Goal: Information Seeking & Learning: Learn about a topic

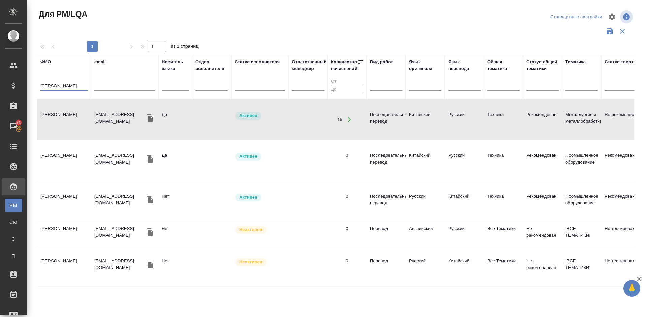
drag, startPoint x: 71, startPoint y: 86, endPoint x: 34, endPoint y: 85, distance: 36.4
click at [34, 85] on div "Для PM/LQA Стандартные настройки 1 1 из 1 страниц [PERSON_NAME] email Носитель …" at bounding box center [338, 150] width 610 height 301
type input "[PERSON_NAME]"
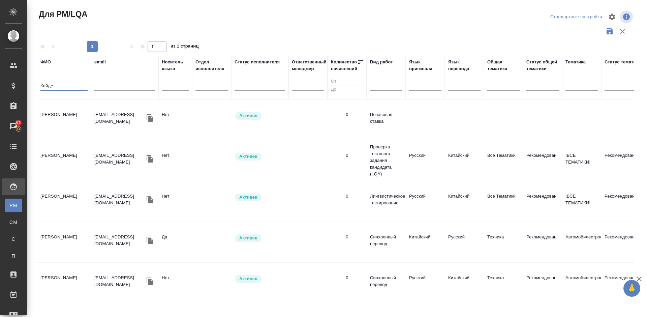
click at [78, 124] on td "[PERSON_NAME]" at bounding box center [64, 120] width 54 height 24
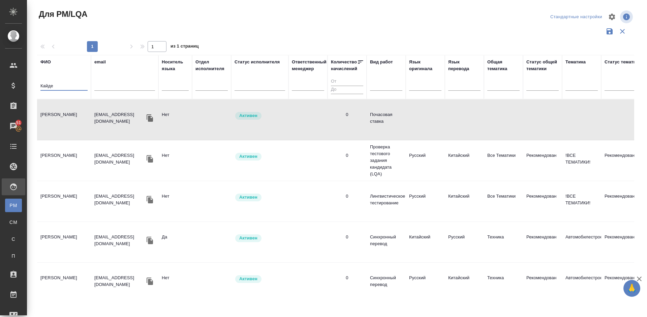
click at [57, 86] on input "Кайде" at bounding box center [63, 86] width 47 height 8
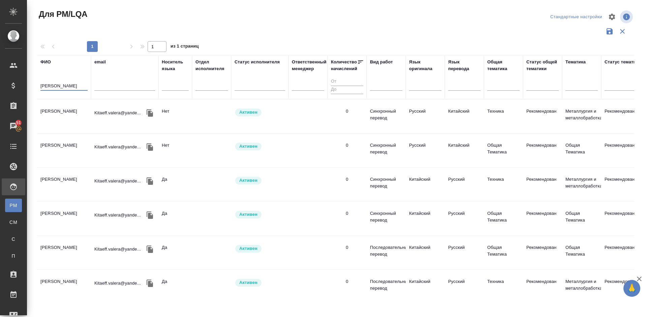
type input "[PERSON_NAME]"
click at [79, 122] on td "[PERSON_NAME]" at bounding box center [64, 117] width 54 height 24
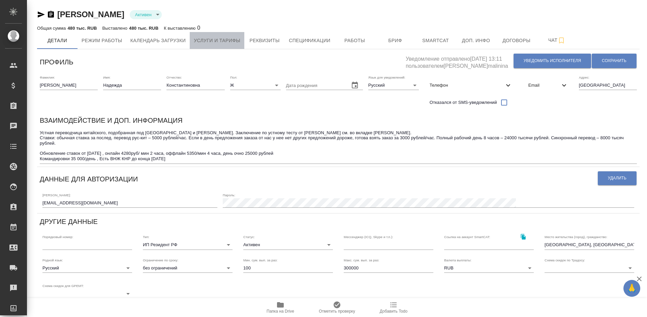
click at [229, 43] on span "Услуги и тарифы" at bounding box center [217, 40] width 47 height 8
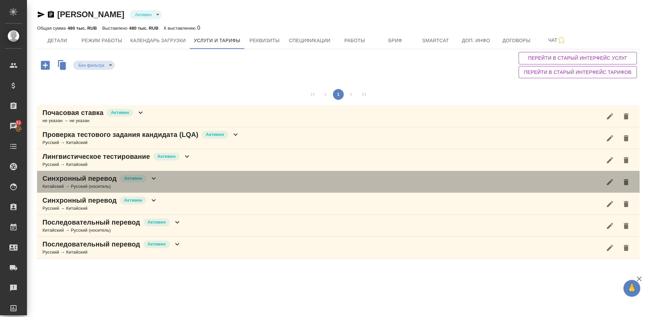
click at [181, 176] on div "Синхронный перевод Активен Китайский → Русский (носитель)" at bounding box center [338, 182] width 603 height 22
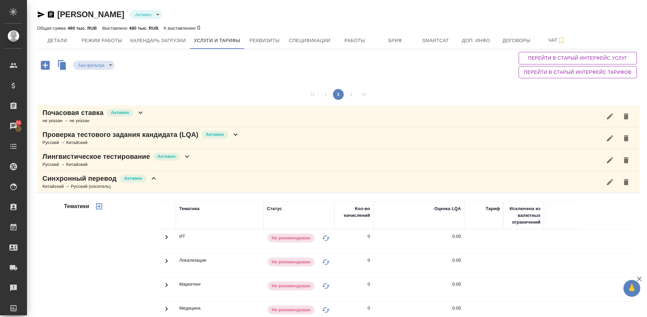
click at [121, 237] on div "Тематики" at bounding box center [111, 310] width 96 height 226
click at [61, 45] on button "Детали" at bounding box center [57, 40] width 40 height 17
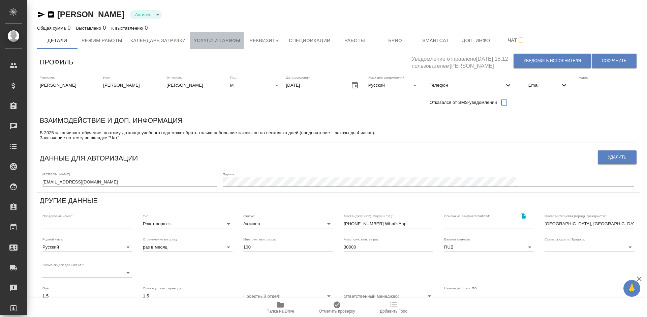
click at [228, 43] on span "Услуги и тарифы" at bounding box center [217, 40] width 47 height 8
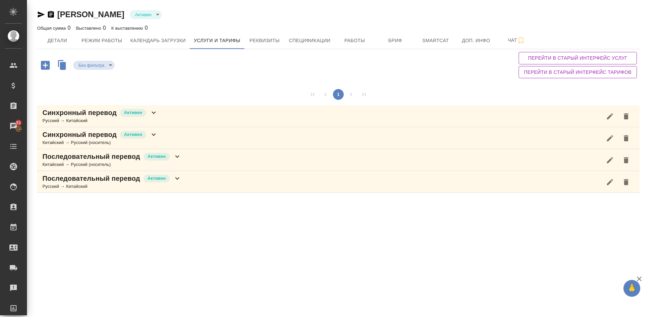
click at [173, 113] on div "Синхронный перевод Активен Русский → Китайский" at bounding box center [338, 116] width 603 height 22
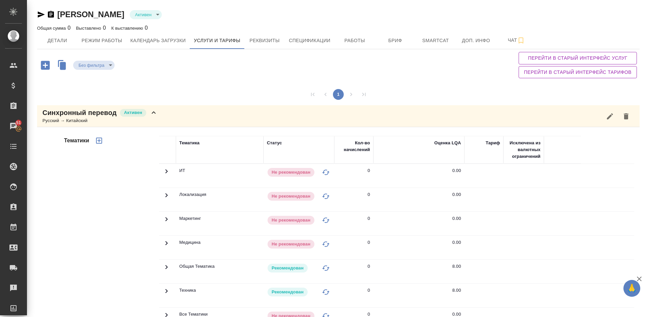
click at [112, 201] on div "Тематики" at bounding box center [111, 244] width 96 height 226
drag, startPoint x: 646, startPoint y: 125, endPoint x: 644, endPoint y: 17, distance: 108.6
click at [644, 17] on div at bounding box center [645, 100] width 4 height 200
